Goal: Find specific page/section: Find specific page/section

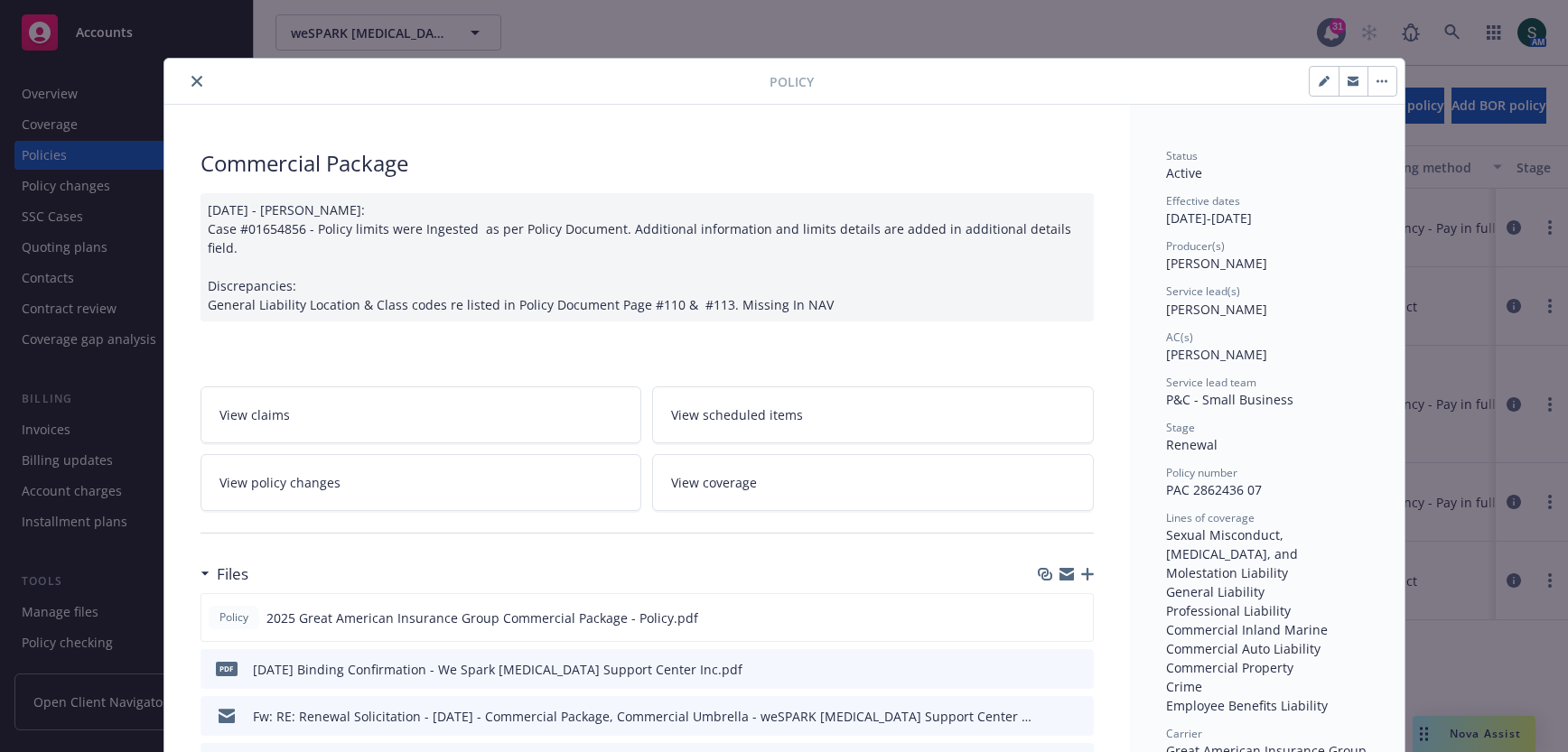
click at [184, 84] on div at bounding box center [470, 81] width 598 height 22
click at [191, 79] on icon "close" at bounding box center [196, 80] width 11 height 11
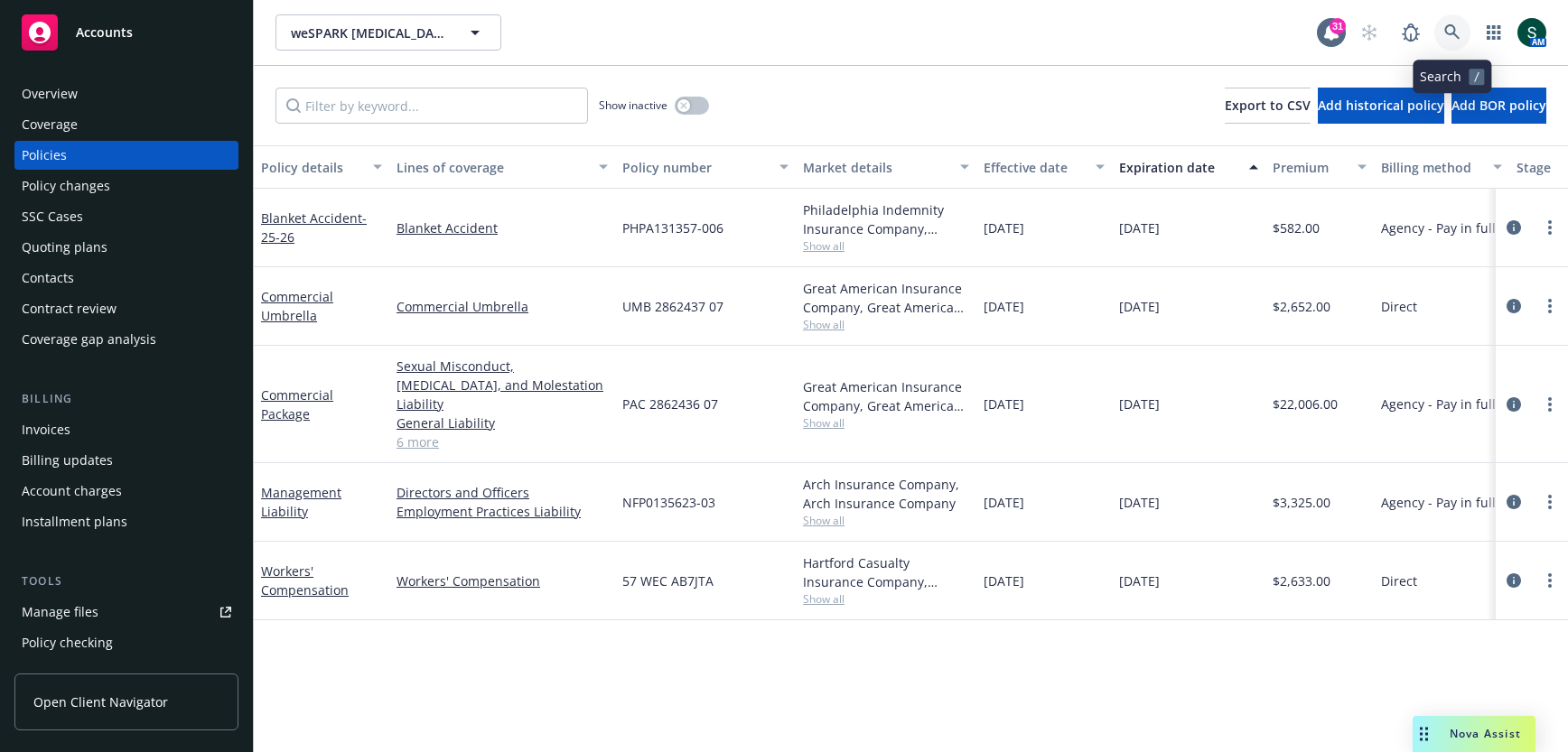
click at [1448, 22] on link at bounding box center [1452, 33] width 36 height 36
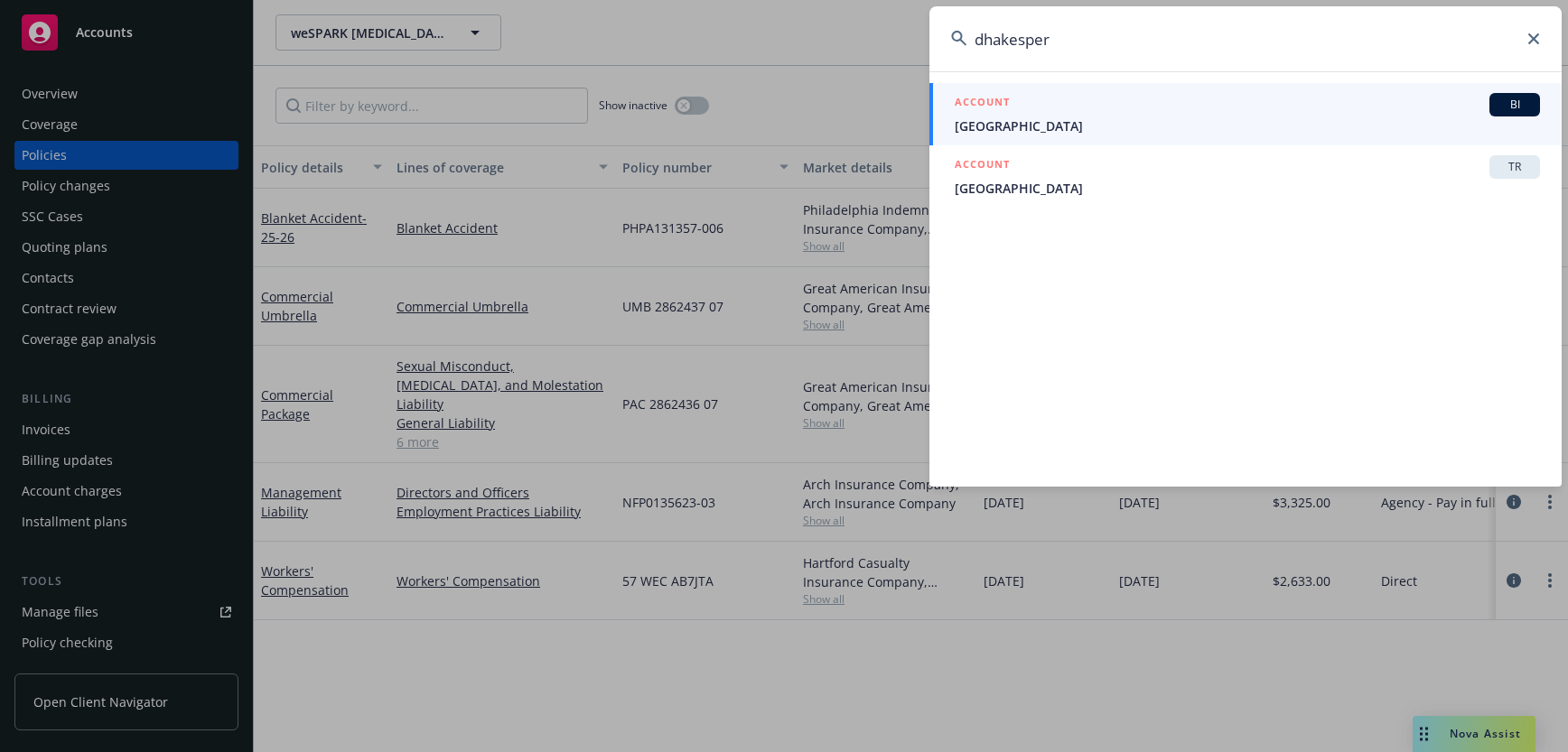
type input "dhakesper"
click at [1213, 120] on span "[GEOGRAPHIC_DATA]" at bounding box center [1247, 125] width 585 height 19
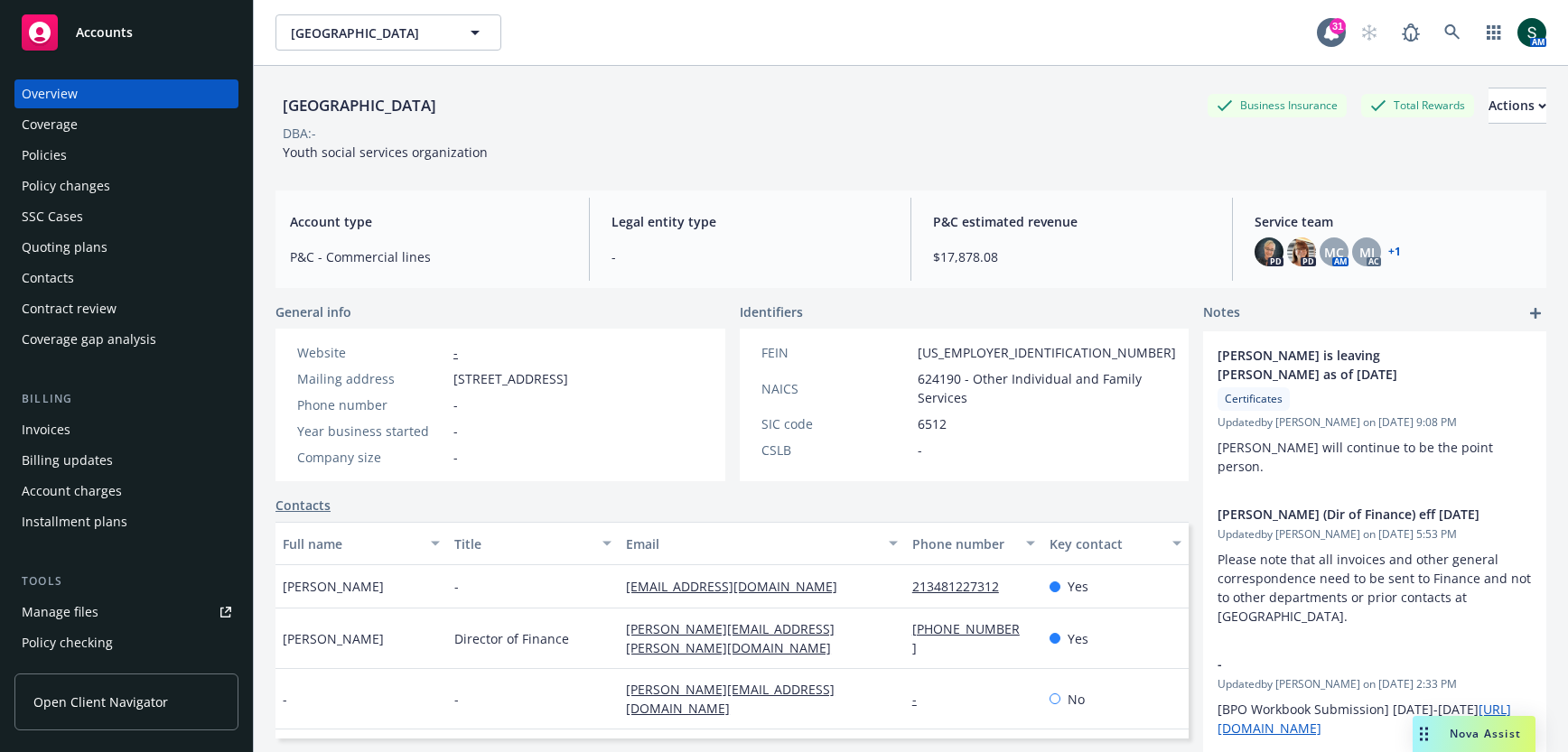
click at [80, 187] on div "Policy changes" at bounding box center [65, 186] width 88 height 29
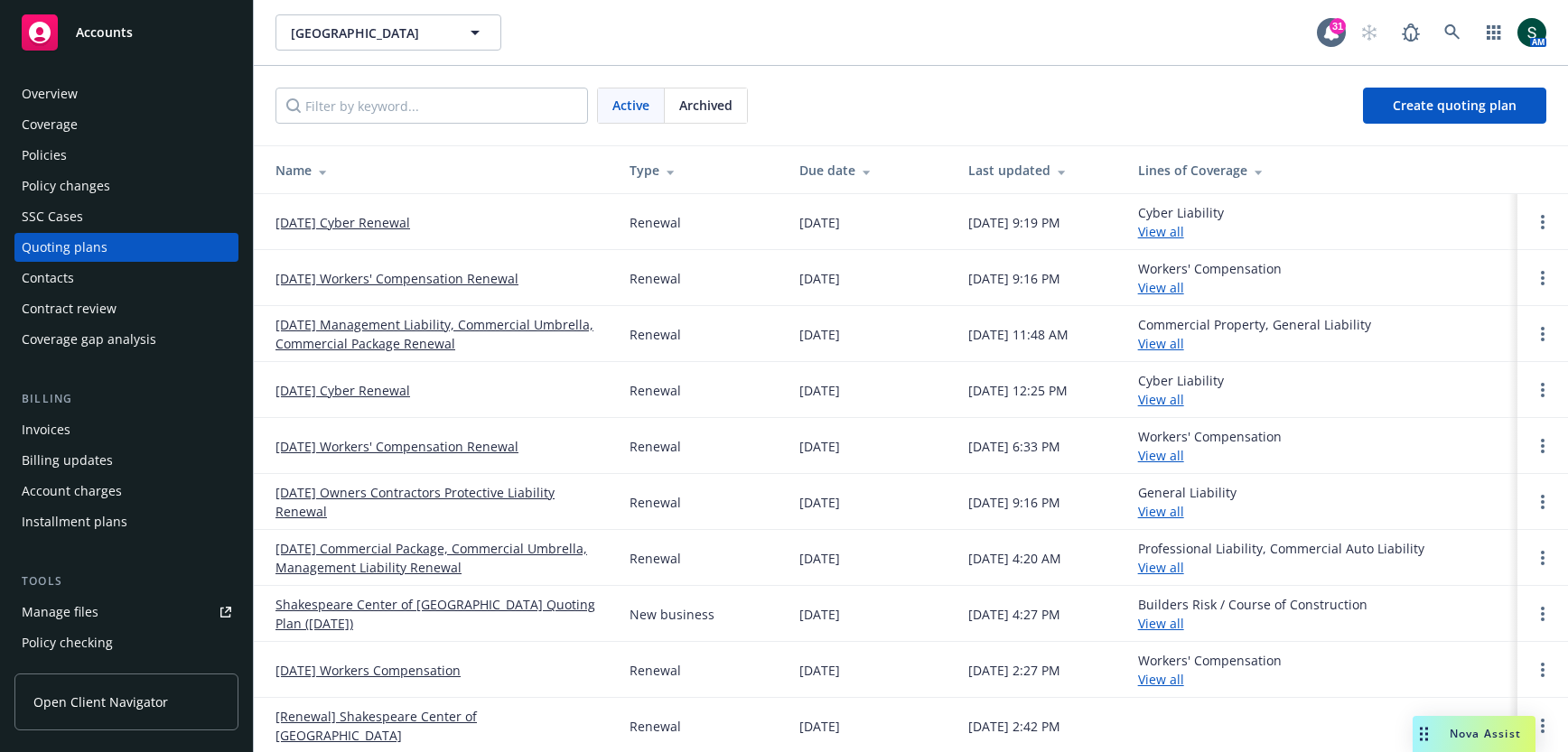
click at [97, 182] on div "Policy changes" at bounding box center [65, 186] width 88 height 29
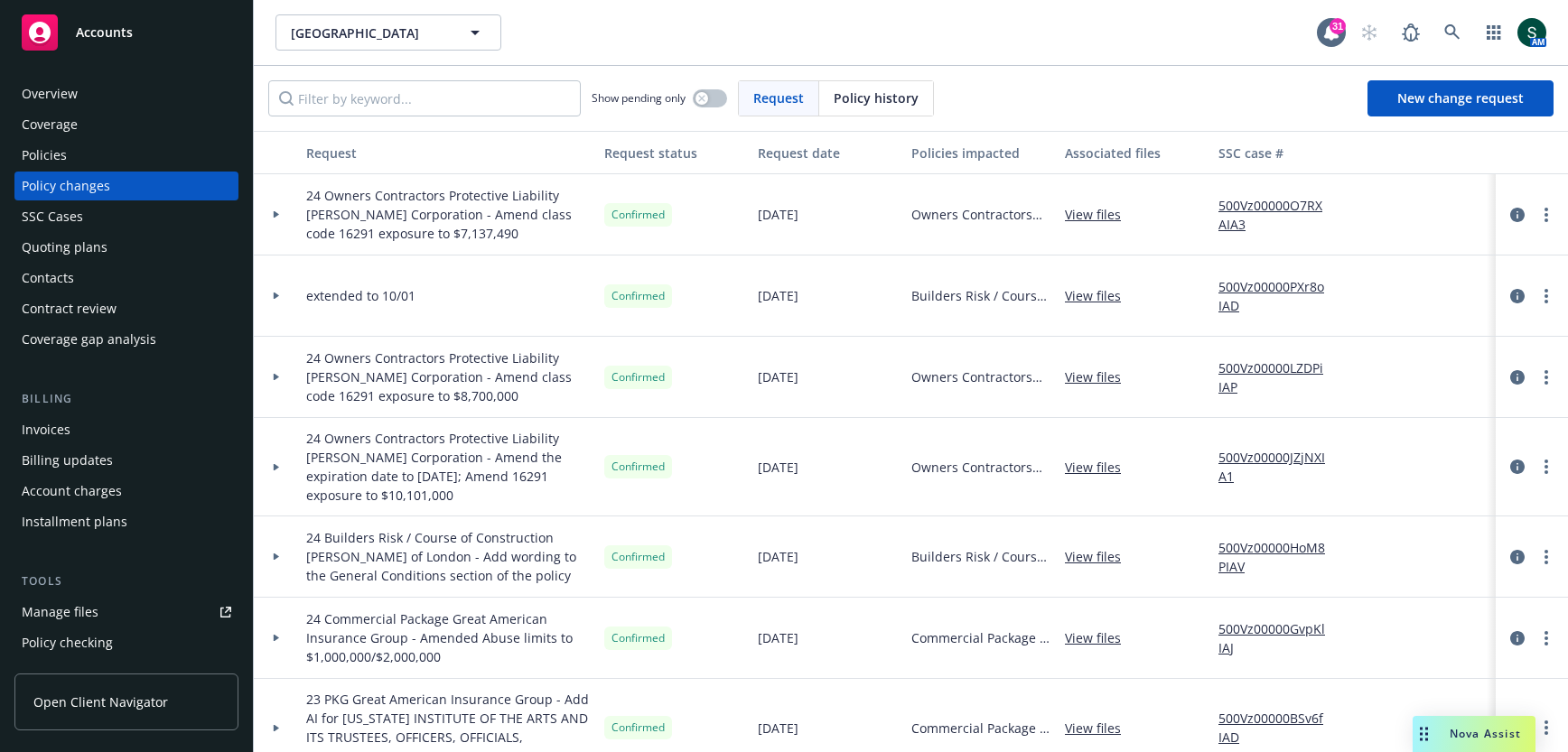
click at [64, 164] on div "Policies" at bounding box center [45, 155] width 46 height 29
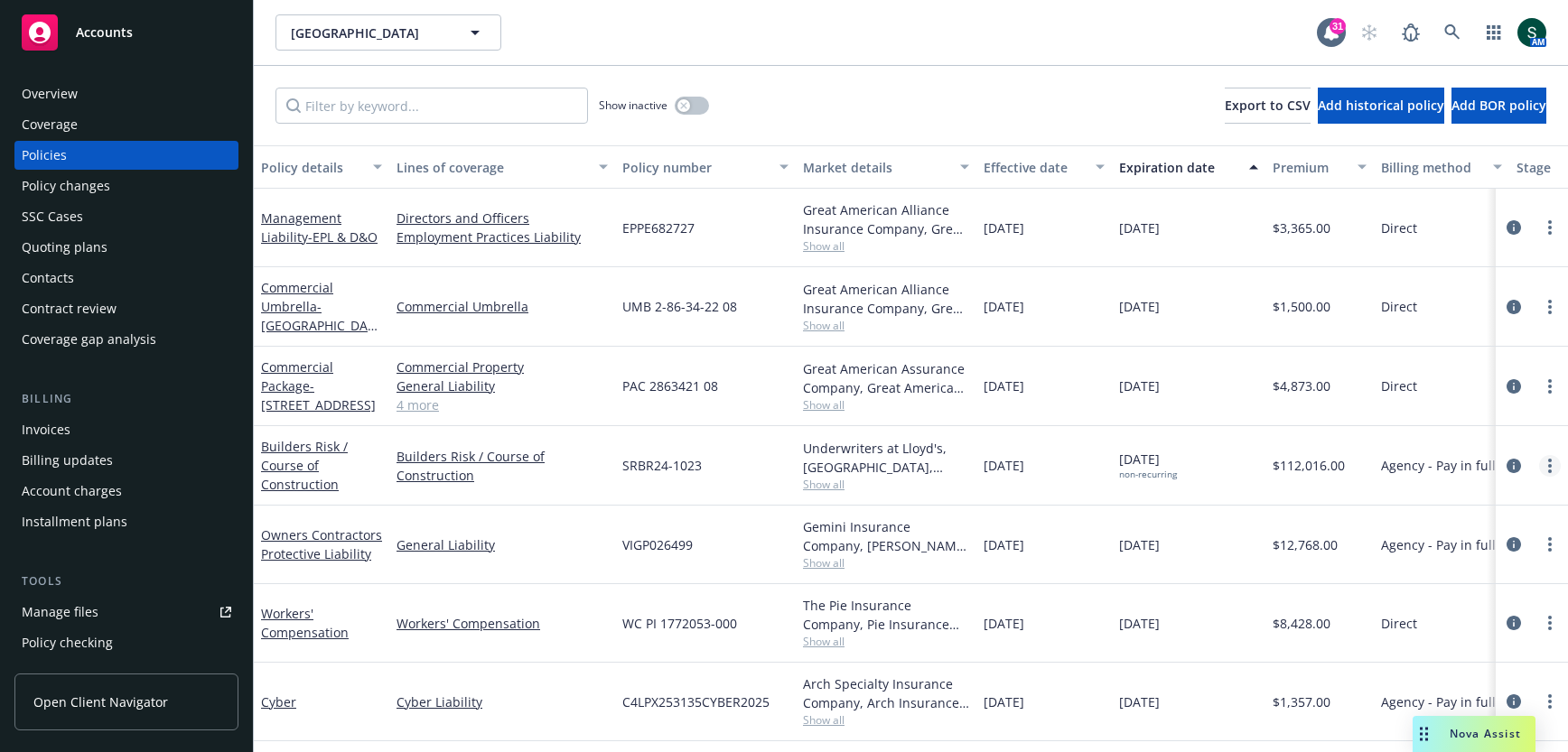
click at [1548, 459] on icon "more" at bounding box center [1550, 466] width 4 height 15
click at [1478, 400] on link "Copy logging email" at bounding box center [1453, 391] width 212 height 36
click at [1447, 31] on icon at bounding box center [1452, 33] width 16 height 16
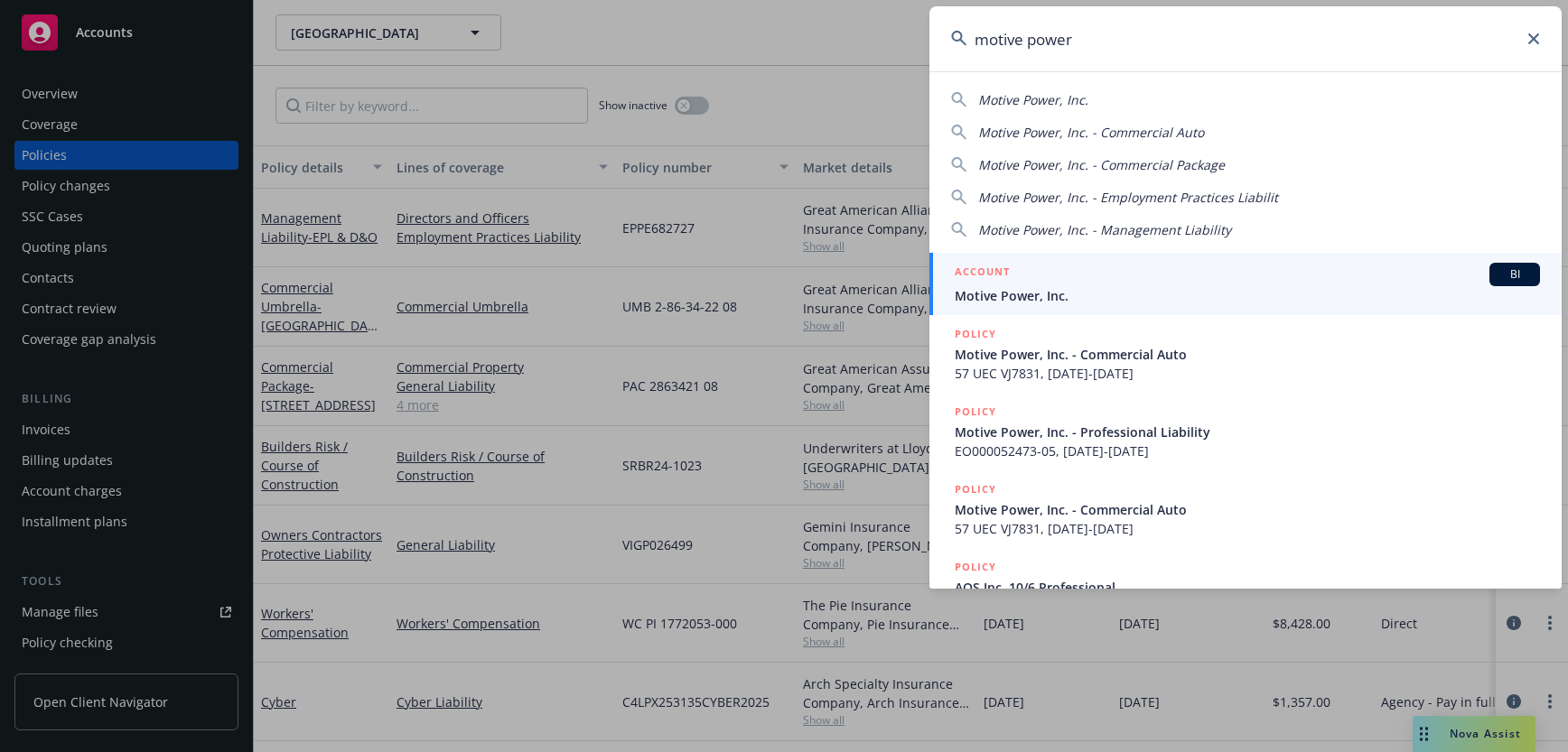
type input "motive power"
click at [1067, 289] on span "Motive Power, Inc." at bounding box center [1247, 296] width 585 height 19
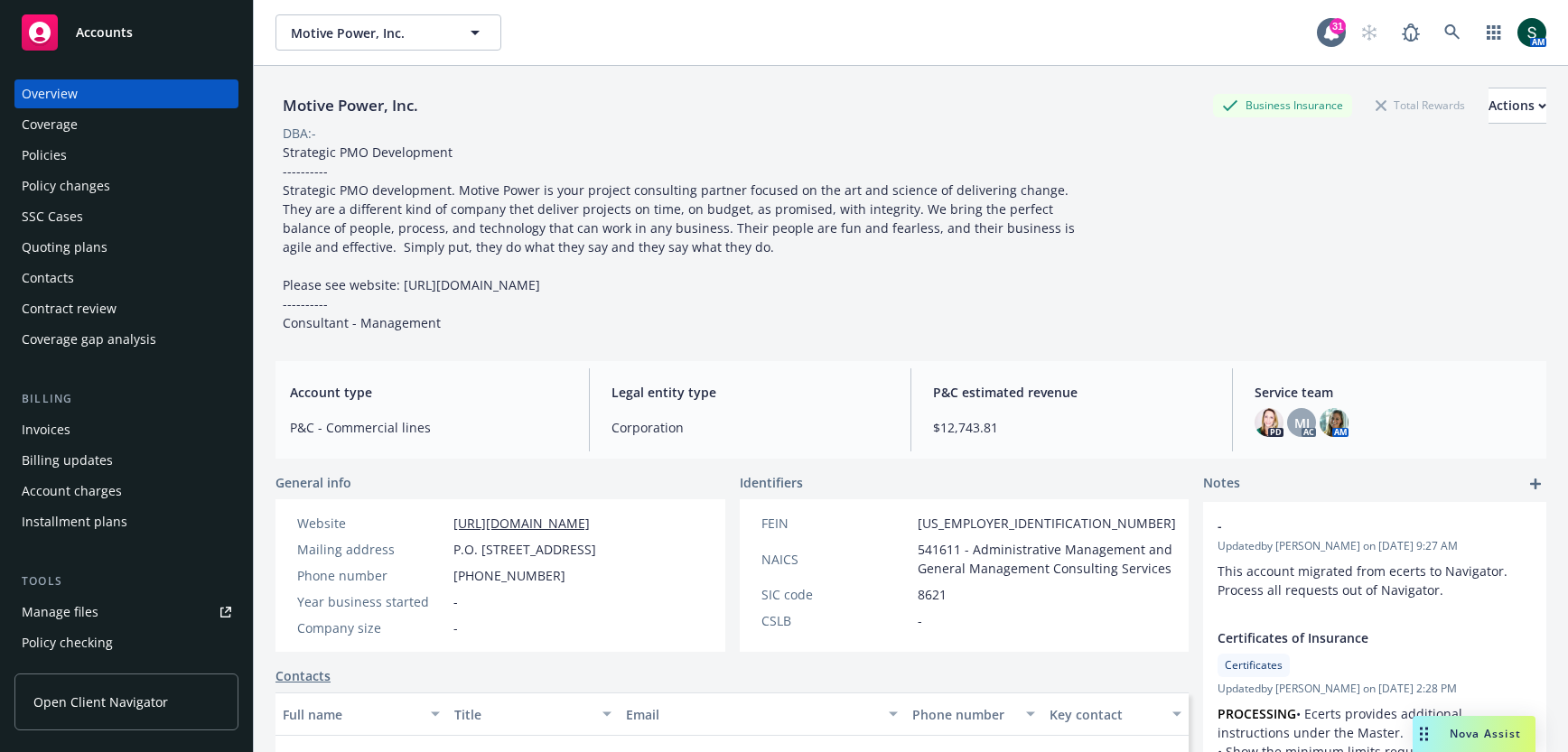
click at [85, 151] on div "Policies" at bounding box center [126, 155] width 209 height 29
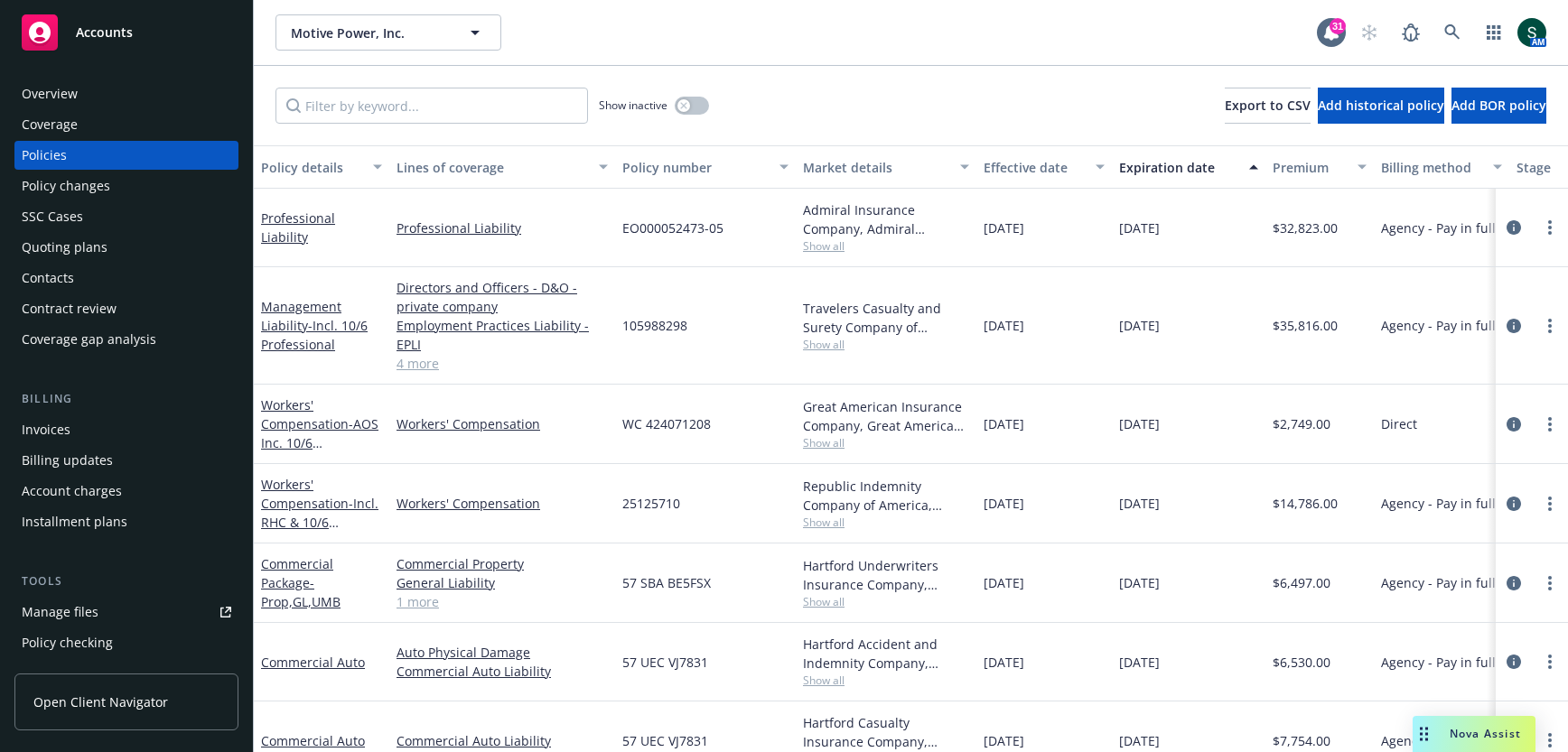
click at [687, 226] on span "EO000052473-05" at bounding box center [672, 227] width 101 height 19
copy span "EO000052473-05"
